Goal: Task Accomplishment & Management: Manage account settings

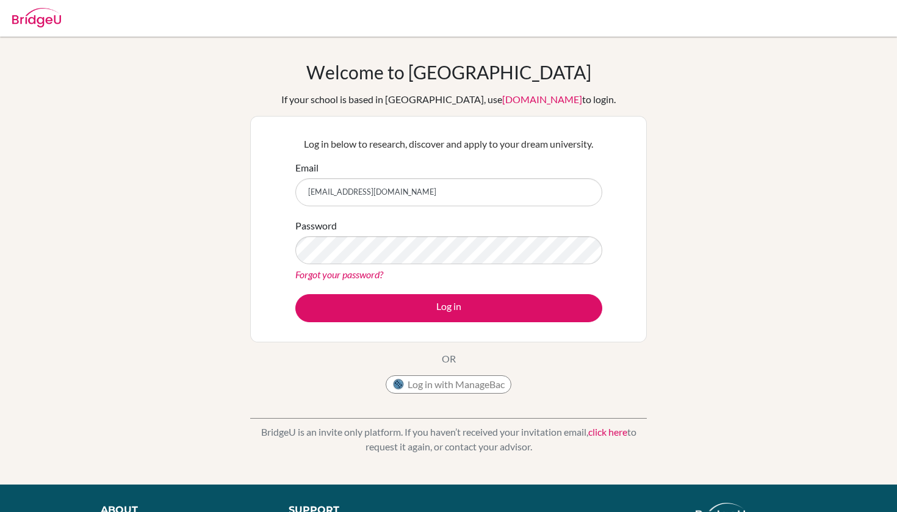
type input "dia2401753@diaestudents.com"
click at [449, 308] on button "Log in" at bounding box center [448, 308] width 307 height 28
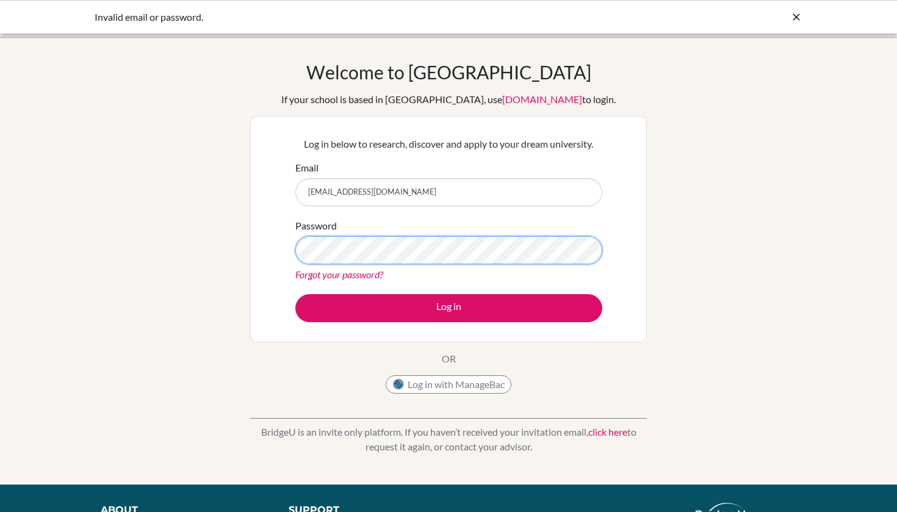
click at [449, 308] on button "Log in" at bounding box center [448, 308] width 307 height 28
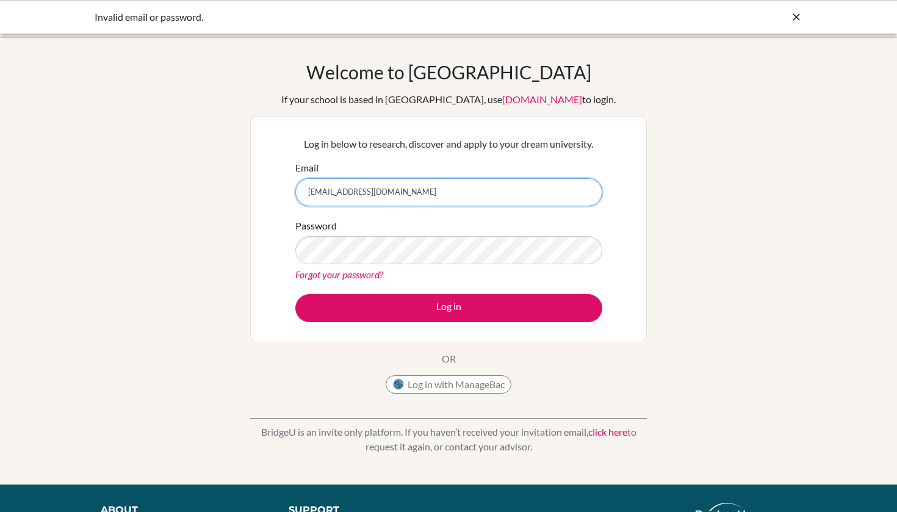
click at [352, 190] on input "dia2401753@diaestudents.com" at bounding box center [448, 192] width 307 height 28
type input "[EMAIL_ADDRESS][DOMAIN_NAME]"
click at [494, 223] on div "Password Forgot your password?" at bounding box center [448, 249] width 307 height 63
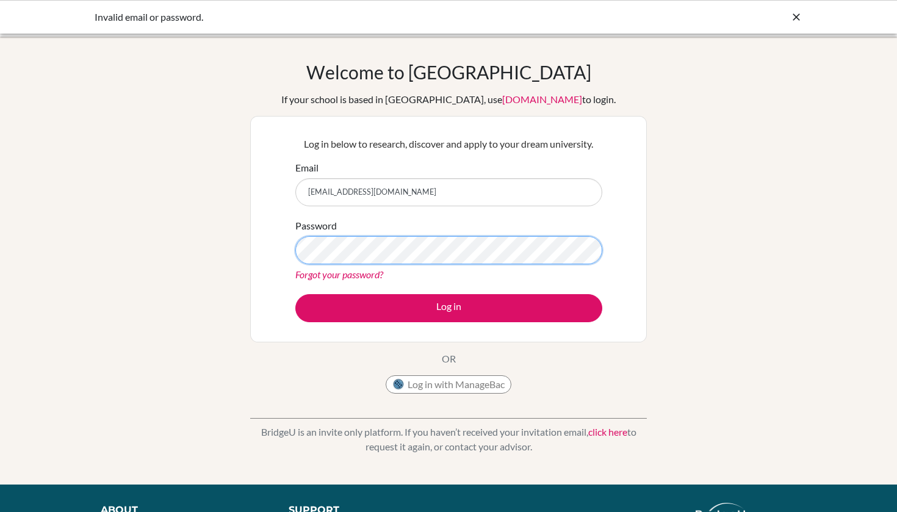
click at [449, 308] on button "Log in" at bounding box center [448, 308] width 307 height 28
click at [623, 231] on div "Log in below to research, discover and apply to your dream university. Email di…" at bounding box center [448, 229] width 397 height 226
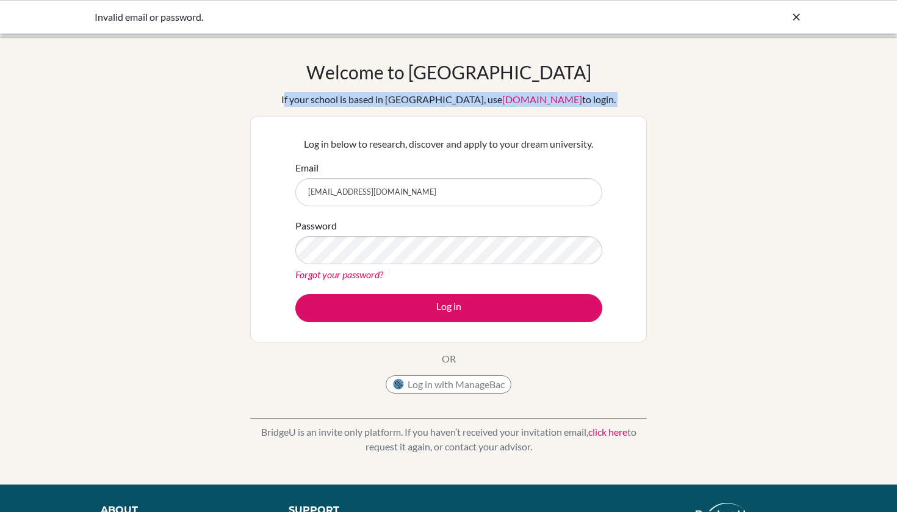
drag, startPoint x: 302, startPoint y: 97, endPoint x: 645, endPoint y: 102, distance: 343.0
click at [645, 102] on div "Welcome to BridgeU If your school is based in China, use app.bridge-u.com.cn to…" at bounding box center [448, 230] width 397 height 339
click at [455, 392] on button "Log in with ManageBac" at bounding box center [449, 384] width 126 height 18
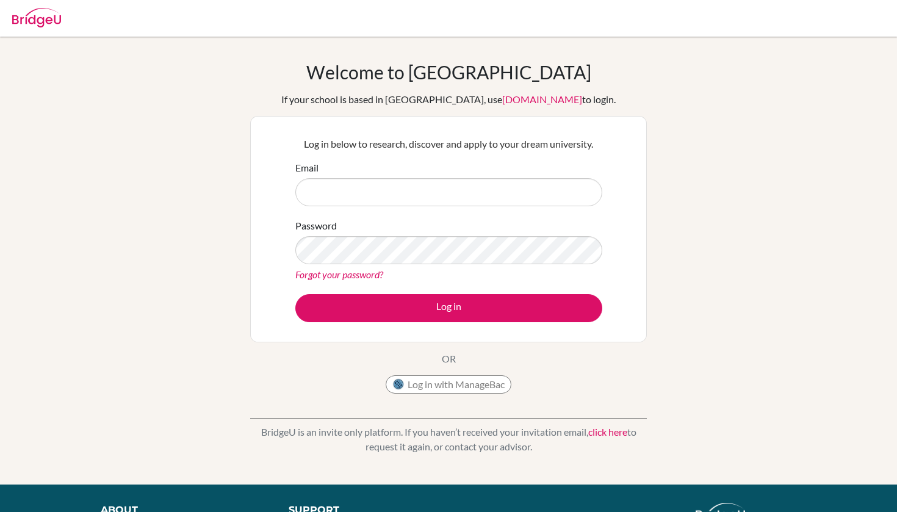
click at [436, 378] on button "Log in with ManageBac" at bounding box center [449, 384] width 126 height 18
type input "dia2401753@diaestudents.com"
click at [350, 276] on link "Forgot your password?" at bounding box center [339, 275] width 88 height 12
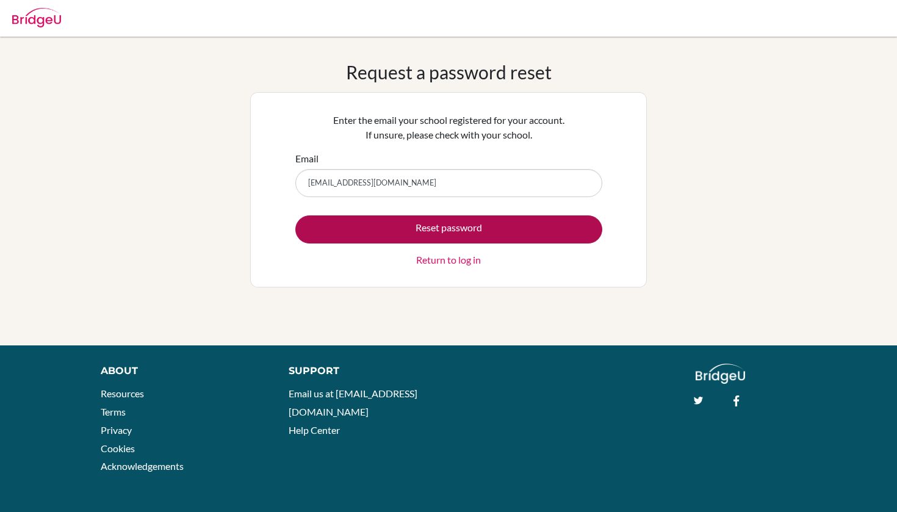
type input "dia240175@diaestudents.com"
click at [433, 236] on button "Reset password" at bounding box center [448, 229] width 307 height 28
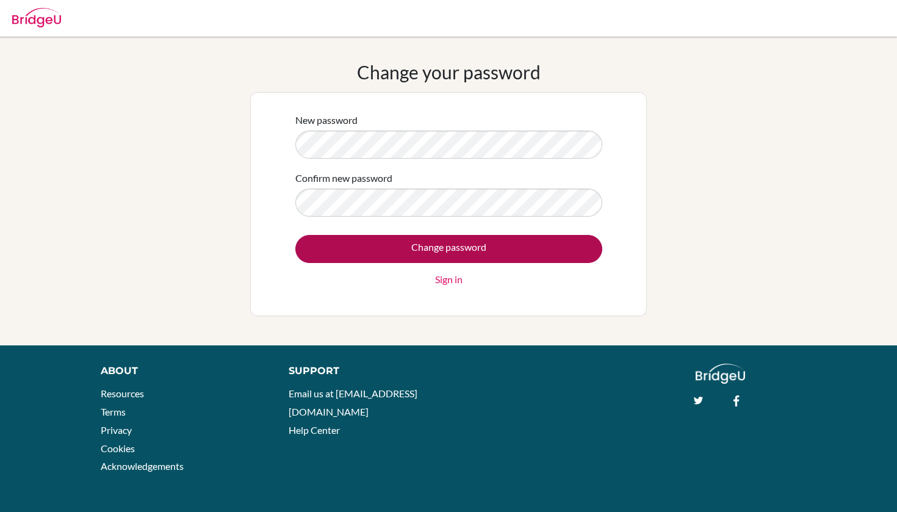
click at [384, 247] on input "Change password" at bounding box center [448, 249] width 307 height 28
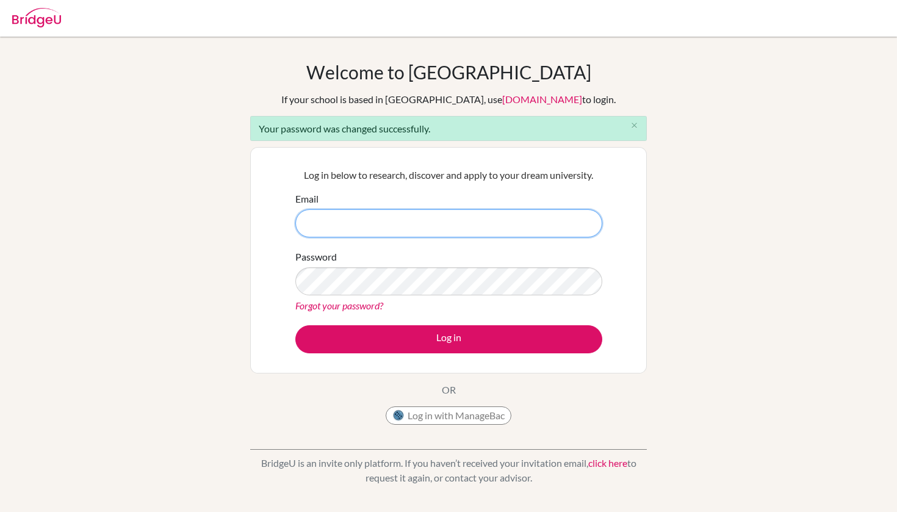
type input "[EMAIL_ADDRESS][DOMAIN_NAME]"
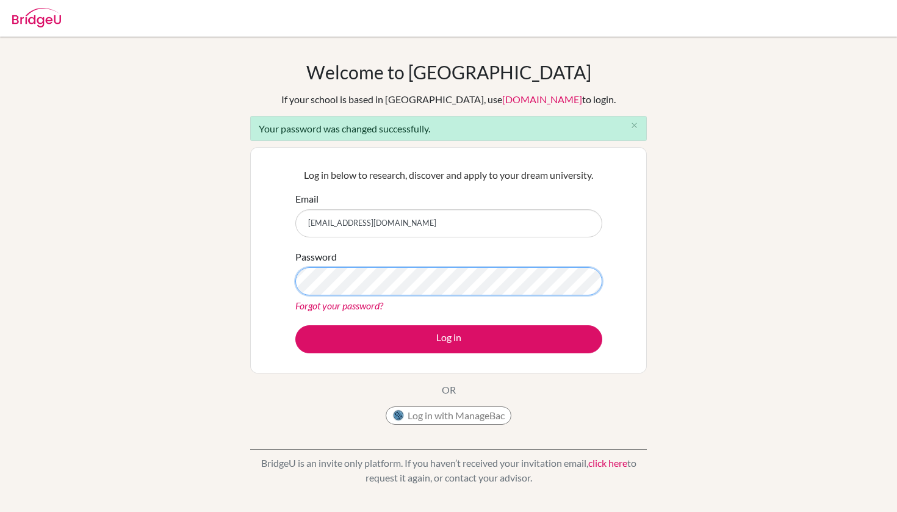
click at [449, 339] on button "Log in" at bounding box center [448, 339] width 307 height 28
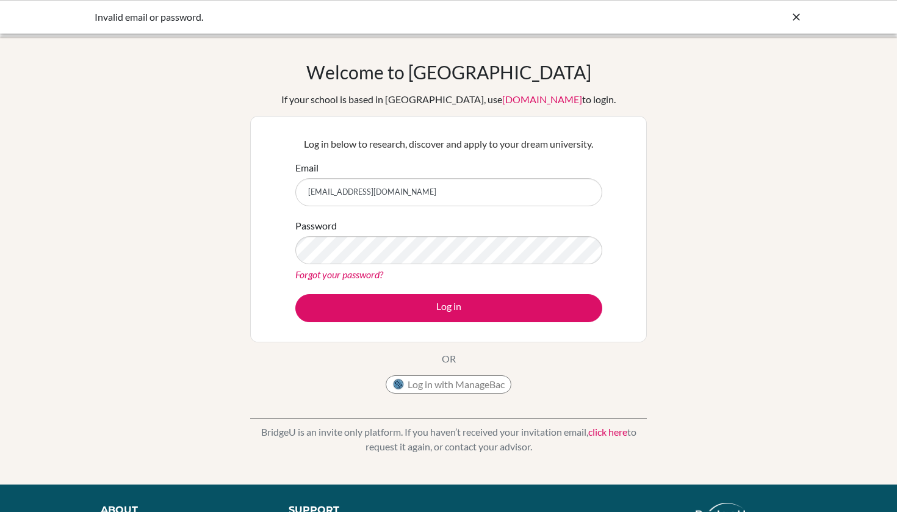
click at [237, 306] on div "Welcome to BridgeU If your school is based in China, use app.bridge-u.com.cn to…" at bounding box center [448, 260] width 897 height 399
click at [449, 308] on button "Log in" at bounding box center [448, 308] width 307 height 28
click at [347, 192] on input "[EMAIL_ADDRESS][DOMAIN_NAME]" at bounding box center [448, 192] width 307 height 28
type input "[EMAIL_ADDRESS][DOMAIN_NAME]"
click at [449, 308] on button "Log in" at bounding box center [448, 308] width 307 height 28
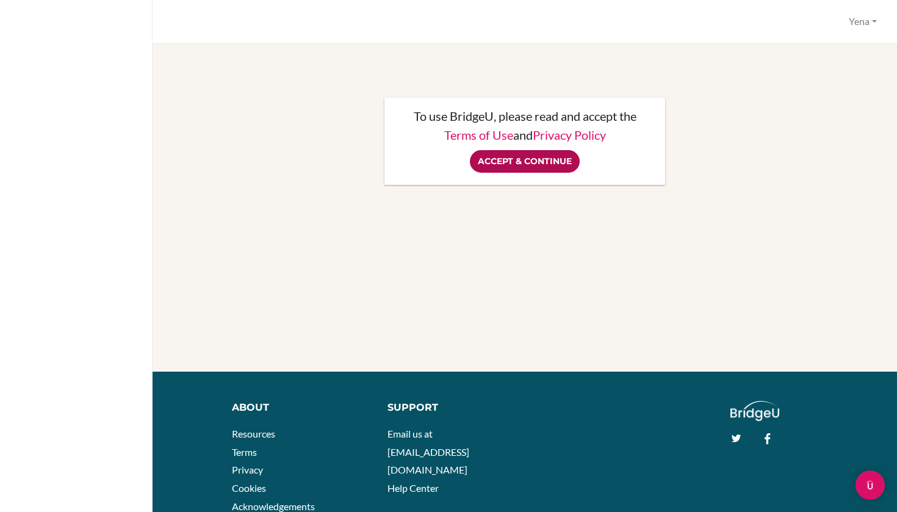
click at [511, 160] on input "Accept & Continue" at bounding box center [525, 161] width 110 height 23
